Goal: Go to known website: Access a specific website the user already knows

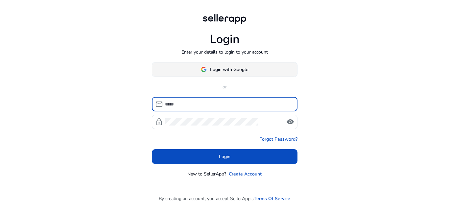
click at [218, 66] on span "Login with Google" at bounding box center [229, 69] width 38 height 7
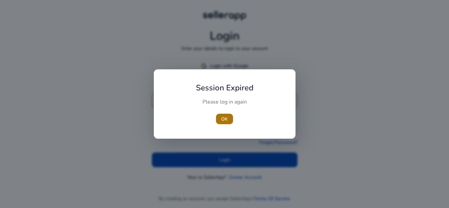
click at [226, 116] on span "OK" at bounding box center [224, 119] width 7 height 7
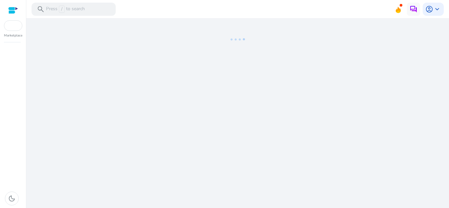
click at [10, 28] on div at bounding box center [13, 25] width 18 height 11
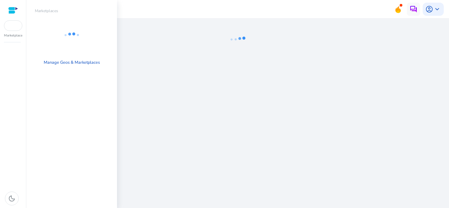
click at [11, 4] on div at bounding box center [13, 10] width 10 height 20
click at [12, 8] on div at bounding box center [13, 11] width 10 height 8
